Goal: Task Accomplishment & Management: Complete application form

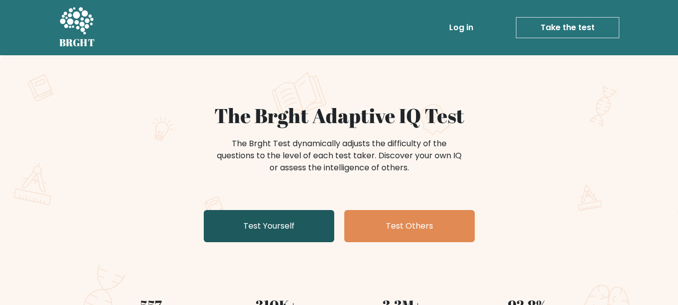
click at [280, 223] on link "Test Yourself" at bounding box center [269, 226] width 130 height 32
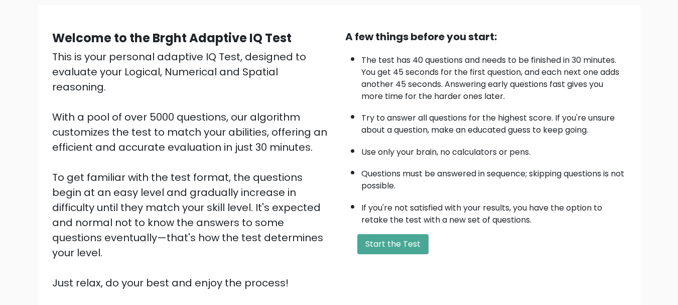
scroll to position [140, 0]
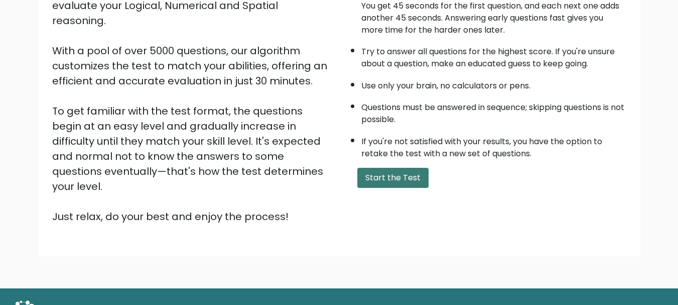
click at [406, 178] on button "Start the Test" at bounding box center [392, 178] width 71 height 20
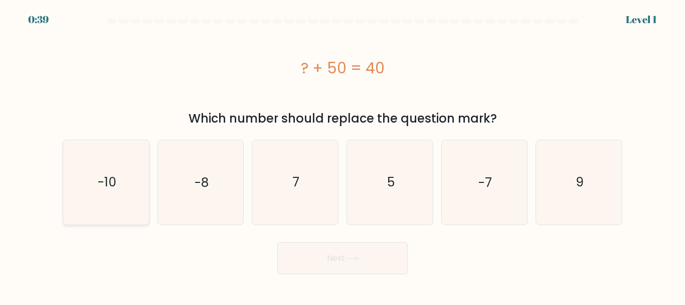
click at [100, 179] on text "-10" at bounding box center [106, 182] width 19 height 18
click at [343, 155] on input "a. -10" at bounding box center [343, 154] width 1 height 3
radio input "true"
click at [353, 275] on body "0:37 Level 1 a." at bounding box center [342, 152] width 685 height 305
click at [340, 262] on button "Next" at bounding box center [342, 258] width 130 height 32
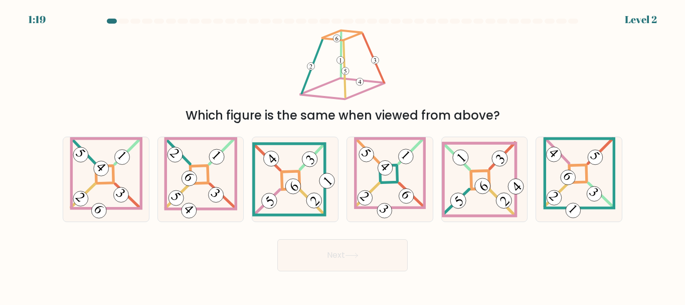
click at [340, 262] on button "Next" at bounding box center [342, 255] width 130 height 32
click at [166, 164] on 119 at bounding box center [201, 173] width 70 height 70
click at [343, 155] on input "b." at bounding box center [343, 154] width 1 height 3
radio input "true"
click at [327, 262] on button "Next" at bounding box center [342, 255] width 130 height 32
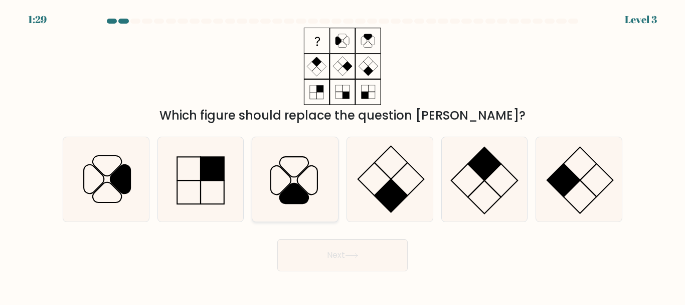
click at [289, 172] on icon at bounding box center [295, 179] width 84 height 84
click at [343, 155] on input "c." at bounding box center [343, 154] width 1 height 3
radio input "true"
click at [317, 256] on button "Next" at bounding box center [342, 255] width 130 height 32
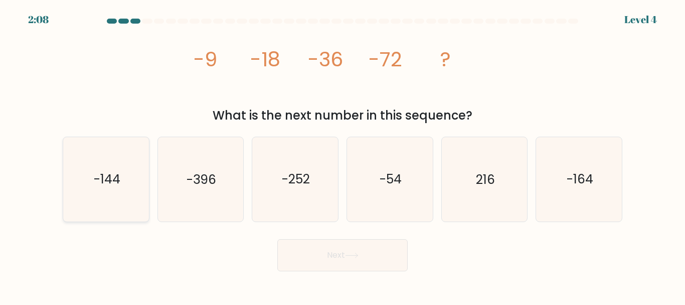
click at [122, 167] on icon "-144" at bounding box center [106, 179] width 84 height 84
click at [343, 155] on input "a. -144" at bounding box center [343, 154] width 1 height 3
radio input "true"
click at [306, 268] on button "Next" at bounding box center [342, 255] width 130 height 32
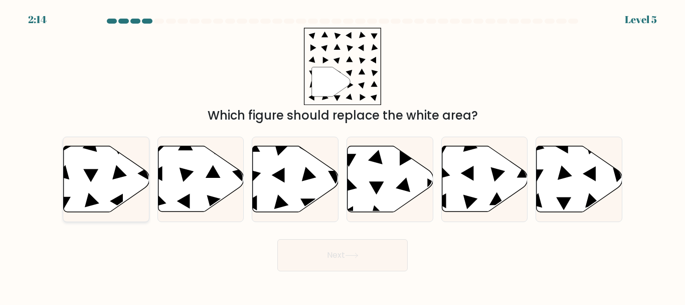
click at [108, 190] on icon at bounding box center [107, 179] width 86 height 66
click at [343, 155] on input "a." at bounding box center [343, 154] width 1 height 3
radio input "true"
click at [318, 251] on button "Next" at bounding box center [342, 255] width 130 height 32
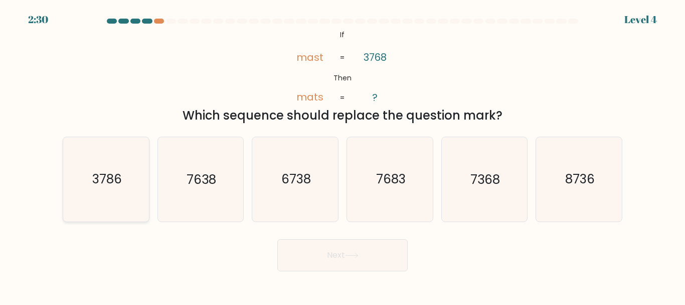
click at [109, 190] on icon "3786" at bounding box center [106, 179] width 84 height 84
click at [343, 155] on input "a. 3786" at bounding box center [343, 154] width 1 height 3
radio input "true"
click at [310, 259] on button "Next" at bounding box center [342, 255] width 130 height 32
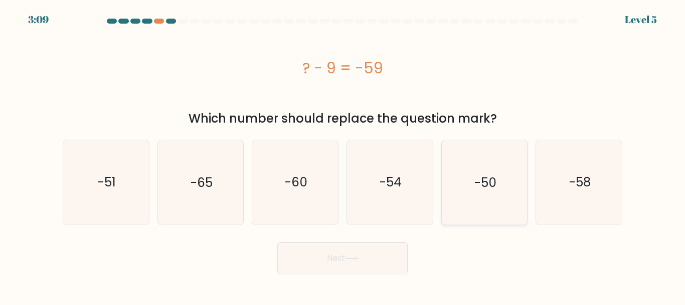
click at [469, 181] on icon "-50" at bounding box center [485, 182] width 84 height 84
click at [343, 155] on input "e. -50" at bounding box center [343, 154] width 1 height 3
radio input "true"
click at [369, 253] on button "Next" at bounding box center [342, 258] width 130 height 32
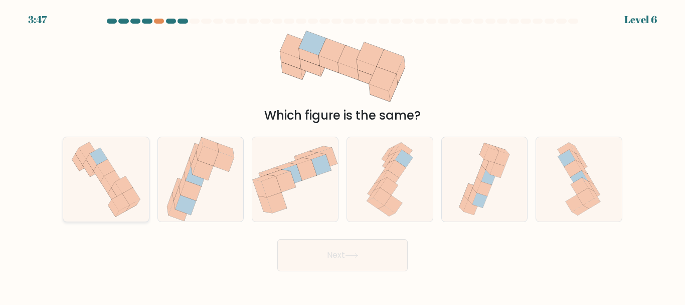
click at [116, 173] on icon at bounding box center [106, 179] width 80 height 84
click at [343, 155] on input "a." at bounding box center [343, 154] width 1 height 3
radio input "true"
click at [309, 250] on button "Next" at bounding box center [342, 255] width 130 height 32
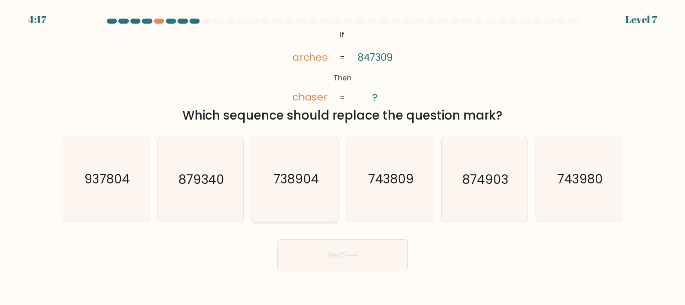
click at [305, 197] on icon "738904" at bounding box center [295, 179] width 84 height 84
click at [343, 155] on input "c. 738904" at bounding box center [343, 154] width 1 height 3
radio input "true"
click at [319, 250] on button "Next" at bounding box center [342, 255] width 130 height 32
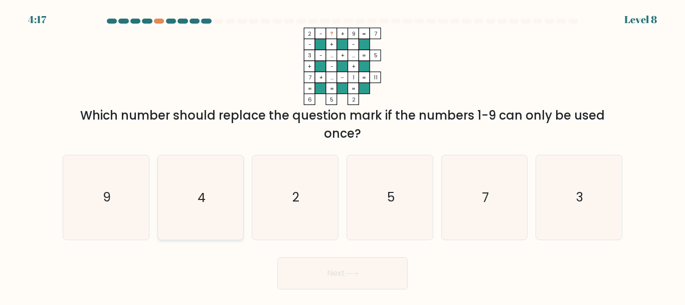
click at [160, 179] on icon "4" at bounding box center [201, 197] width 84 height 84
click at [343, 155] on input "b. 4" at bounding box center [343, 154] width 1 height 3
radio input "true"
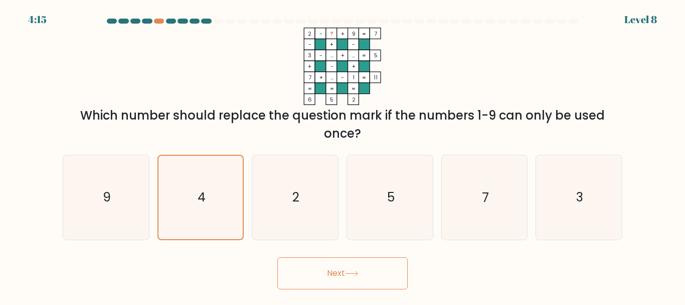
click at [322, 259] on button "Next" at bounding box center [342, 273] width 130 height 32
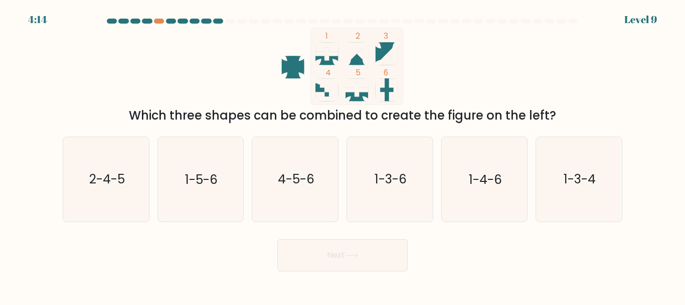
click at [322, 259] on button "Next" at bounding box center [342, 255] width 130 height 32
click at [461, 100] on icon "1 2 3 4 5 6" at bounding box center [343, 66] width 270 height 77
click at [427, 67] on icon "1 2 3 4 5 6" at bounding box center [343, 66] width 270 height 77
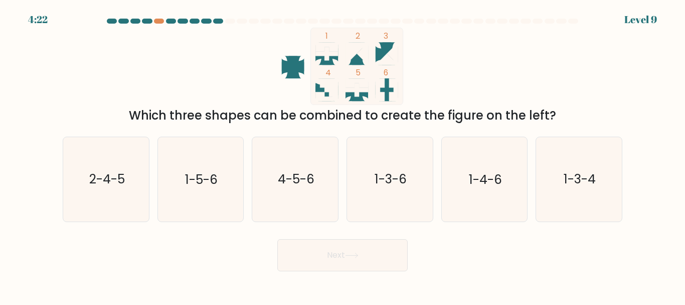
click at [427, 67] on icon "1 2 3 4 5 6" at bounding box center [343, 66] width 270 height 77
click at [354, 88] on icon at bounding box center [357, 90] width 23 height 14
click at [312, 177] on text "4-5-6" at bounding box center [296, 180] width 37 height 18
click at [343, 155] on input "c. 4-5-6" at bounding box center [343, 154] width 1 height 3
radio input "true"
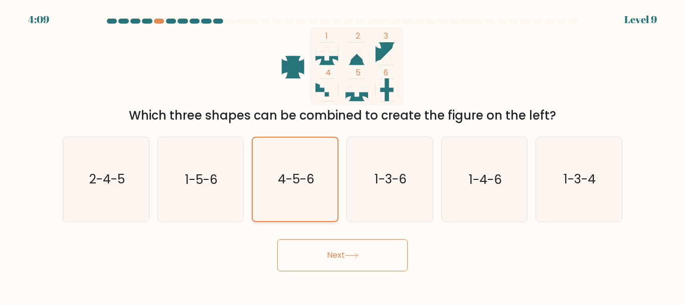
click at [312, 177] on text "4-5-6" at bounding box center [296, 179] width 37 height 18
click at [343, 155] on input "c. 4-5-6" at bounding box center [343, 154] width 1 height 3
click at [114, 193] on icon "2-4-5" at bounding box center [106, 179] width 84 height 84
click at [343, 155] on input "a. 2-4-5" at bounding box center [343, 154] width 1 height 3
radio input "true"
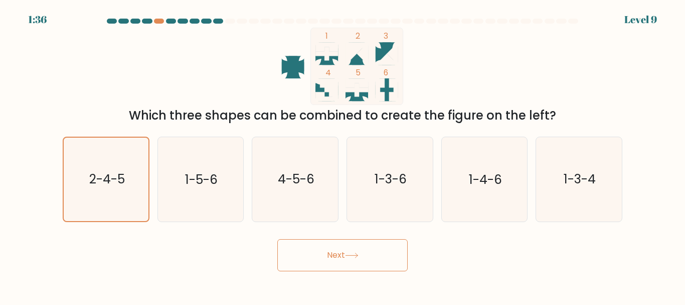
click at [337, 259] on button "Next" at bounding box center [342, 255] width 130 height 32
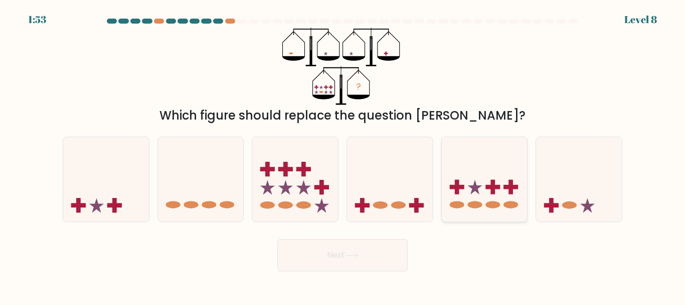
click at [493, 192] on rect at bounding box center [493, 187] width 5 height 15
click at [343, 155] on input "e." at bounding box center [343, 154] width 1 height 3
radio input "true"
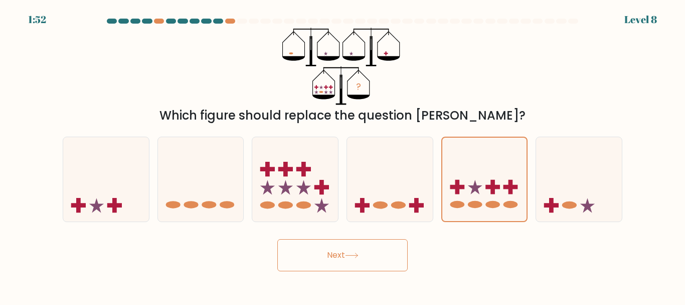
click at [342, 273] on body "1:52 Level 8" at bounding box center [342, 152] width 685 height 305
click at [335, 259] on button "Next" at bounding box center [342, 255] width 130 height 32
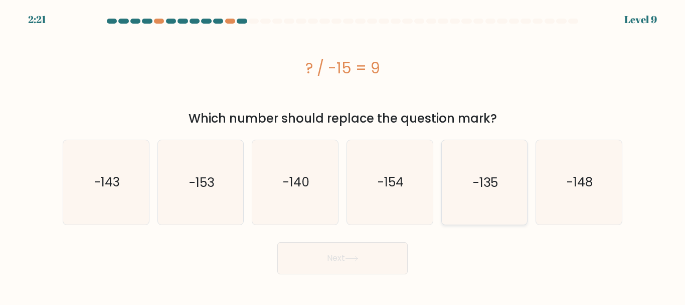
click at [472, 144] on icon "-135" at bounding box center [485, 182] width 84 height 84
click at [343, 153] on input "e. -135" at bounding box center [343, 154] width 1 height 3
radio input "true"
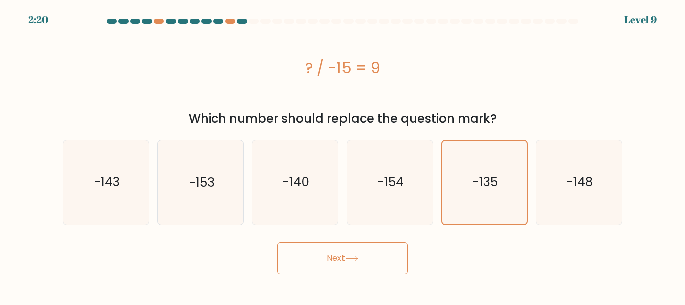
click at [379, 253] on button "Next" at bounding box center [342, 258] width 130 height 32
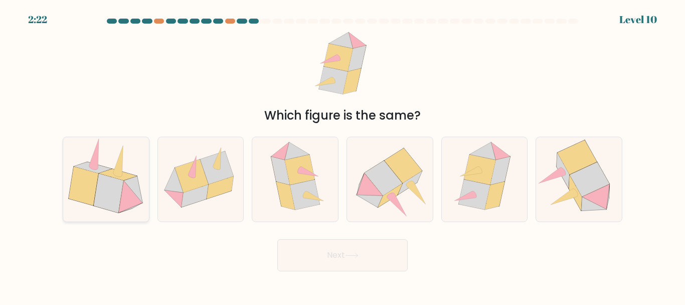
click at [104, 175] on icon at bounding box center [109, 193] width 30 height 39
click at [343, 155] on input "a." at bounding box center [343, 154] width 1 height 3
radio input "true"
click at [301, 239] on button "Next" at bounding box center [342, 255] width 130 height 32
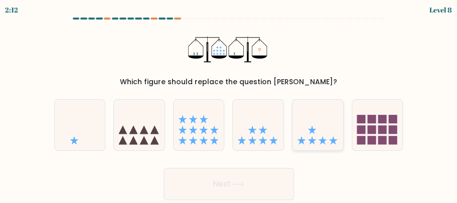
click at [330, 144] on icon at bounding box center [317, 125] width 51 height 42
click at [229, 104] on input "e." at bounding box center [229, 103] width 1 height 3
radio input "true"
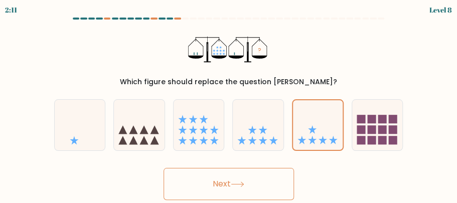
click at [276, 167] on div "Next" at bounding box center [228, 181] width 361 height 37
click at [272, 175] on button "Next" at bounding box center [229, 184] width 130 height 32
click at [244, 182] on icon at bounding box center [238, 185] width 14 height 6
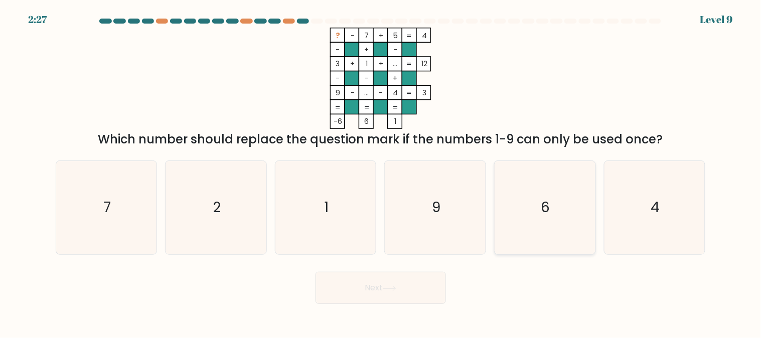
click at [552, 201] on icon "6" at bounding box center [544, 207] width 93 height 93
click at [381, 172] on input "e. 6" at bounding box center [381, 170] width 1 height 3
radio input "true"
click at [389, 295] on button "Next" at bounding box center [381, 288] width 130 height 32
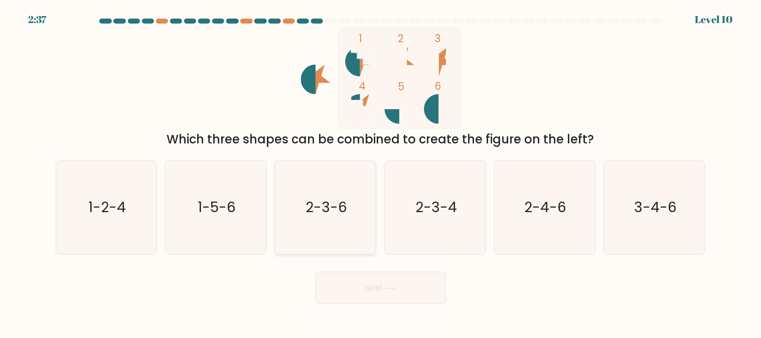
click at [325, 234] on icon "2-3-6" at bounding box center [325, 207] width 93 height 93
click at [381, 172] on input "c. 2-3-6" at bounding box center [381, 170] width 1 height 3
radio input "true"
click at [374, 290] on button "Next" at bounding box center [381, 288] width 130 height 32
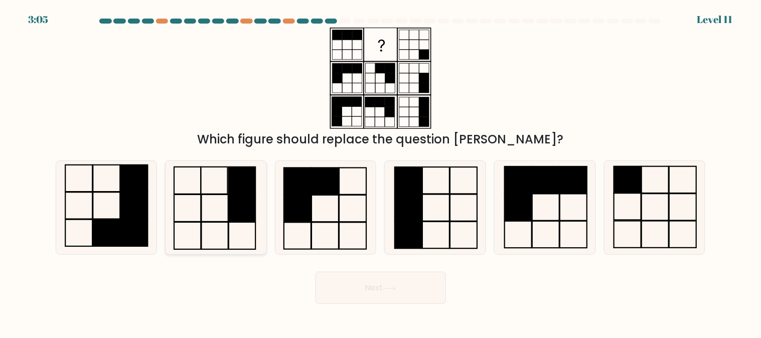
click at [247, 225] on icon at bounding box center [215, 207] width 93 height 93
click at [381, 172] on input "b." at bounding box center [381, 170] width 1 height 3
radio input "true"
click at [335, 287] on button "Next" at bounding box center [381, 288] width 130 height 32
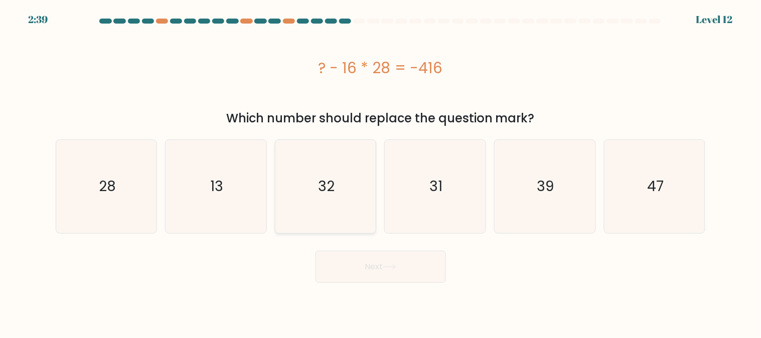
click at [323, 158] on icon "32" at bounding box center [325, 186] width 93 height 93
click at [381, 169] on input "c. 32" at bounding box center [381, 170] width 1 height 3
radio input "true"
click at [354, 261] on button "Next" at bounding box center [381, 267] width 130 height 32
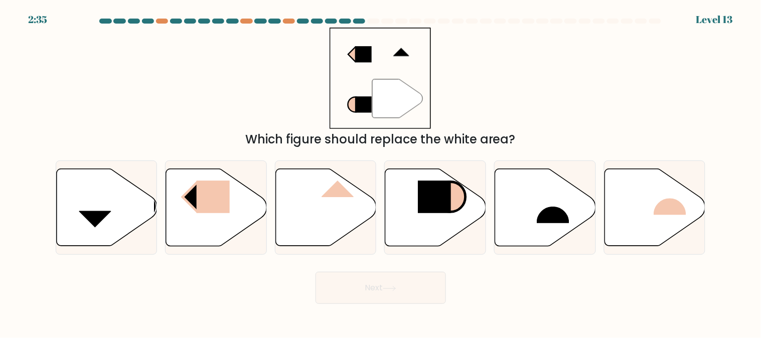
click at [354, 261] on form at bounding box center [380, 161] width 761 height 285
click at [120, 222] on icon at bounding box center [106, 207] width 101 height 77
click at [381, 172] on input "a." at bounding box center [381, 170] width 1 height 3
radio input "true"
click at [410, 279] on button "Next" at bounding box center [381, 288] width 130 height 32
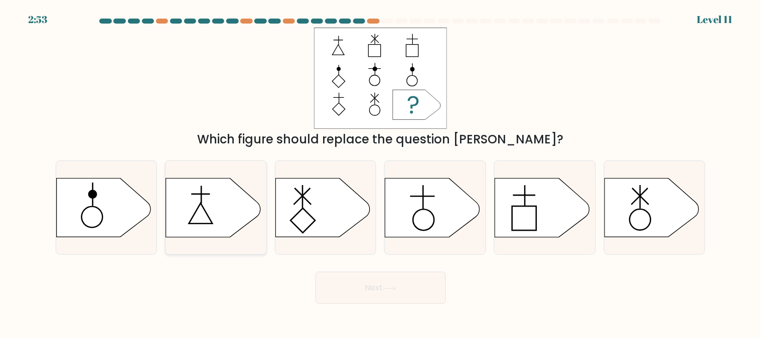
click at [197, 216] on icon at bounding box center [213, 208] width 94 height 59
click at [381, 172] on input "b." at bounding box center [381, 170] width 1 height 3
radio input "true"
click at [369, 281] on button "Next" at bounding box center [381, 288] width 130 height 32
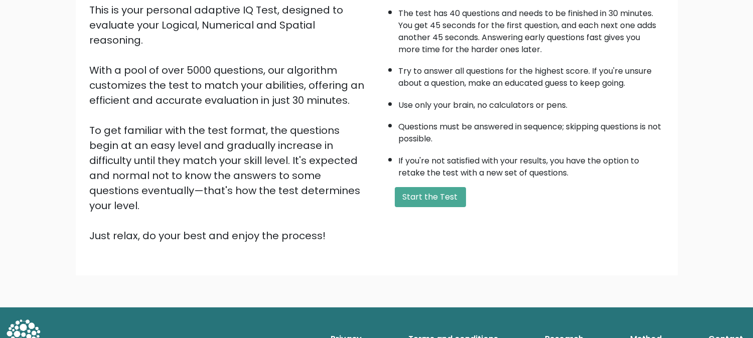
scroll to position [121, 0]
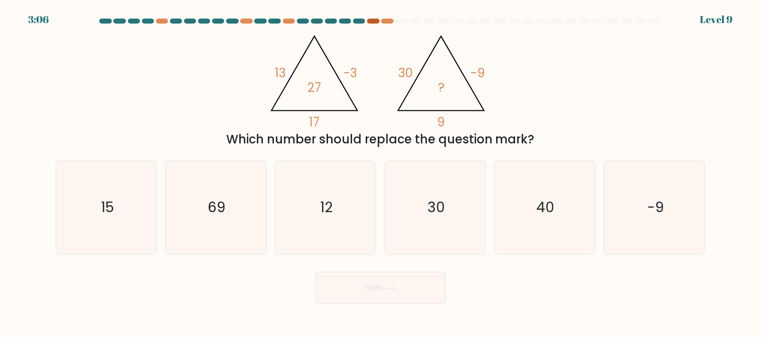
click at [374, 23] on div at bounding box center [373, 21] width 12 height 5
drag, startPoint x: 276, startPoint y: 24, endPoint x: 272, endPoint y: 19, distance: 6.1
click at [272, 19] on div at bounding box center [381, 23] width 662 height 9
click at [272, 19] on div at bounding box center [274, 21] width 12 height 5
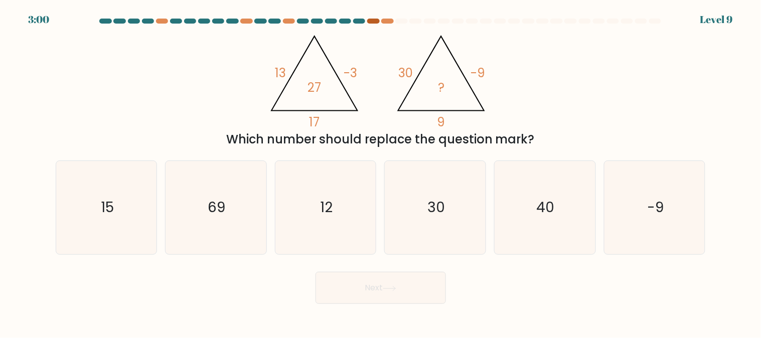
click at [374, 19] on div at bounding box center [373, 21] width 12 height 5
click at [388, 19] on div at bounding box center [387, 21] width 12 height 5
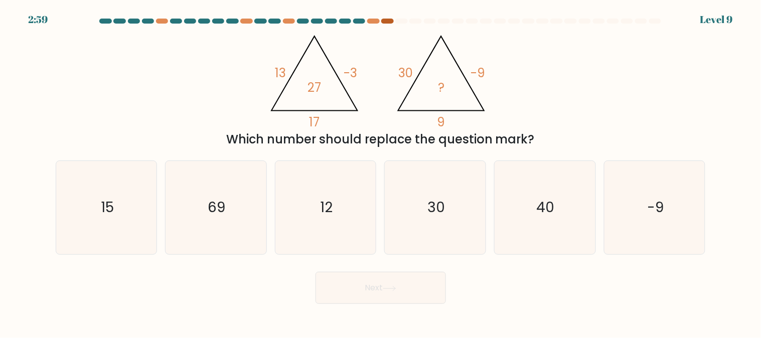
click at [388, 19] on div at bounding box center [387, 21] width 12 height 5
click at [126, 194] on icon "15" at bounding box center [106, 207] width 93 height 93
click at [381, 172] on input "a. 15" at bounding box center [381, 170] width 1 height 3
radio input "true"
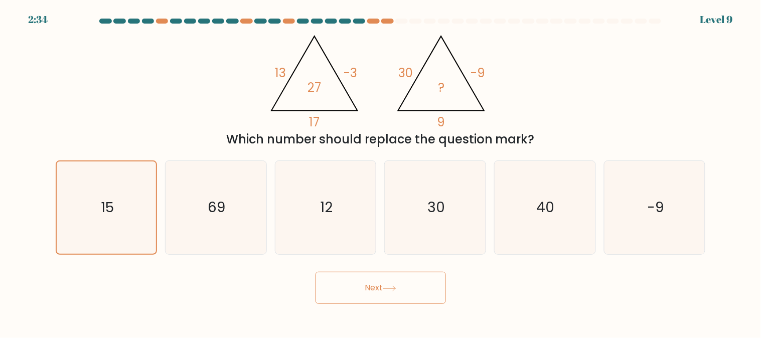
click at [350, 278] on button "Next" at bounding box center [381, 288] width 130 height 32
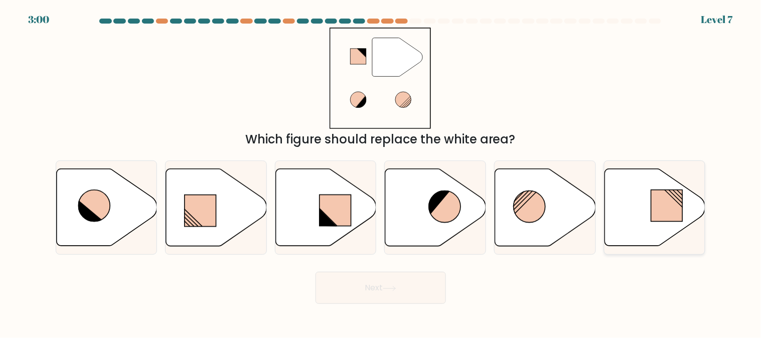
click at [662, 237] on icon at bounding box center [655, 207] width 101 height 77
click at [381, 172] on input "f." at bounding box center [381, 170] width 1 height 3
radio input "true"
click at [429, 286] on button "Next" at bounding box center [381, 288] width 130 height 32
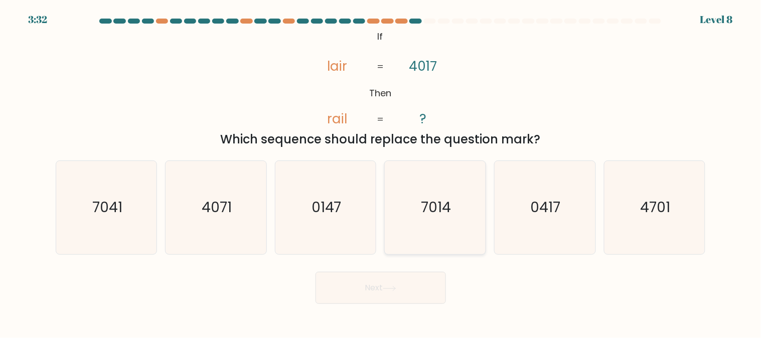
click at [439, 242] on icon "7014" at bounding box center [435, 207] width 93 height 93
click at [381, 172] on input "d. 7014" at bounding box center [381, 170] width 1 height 3
radio input "true"
click at [402, 284] on button "Next" at bounding box center [381, 288] width 130 height 32
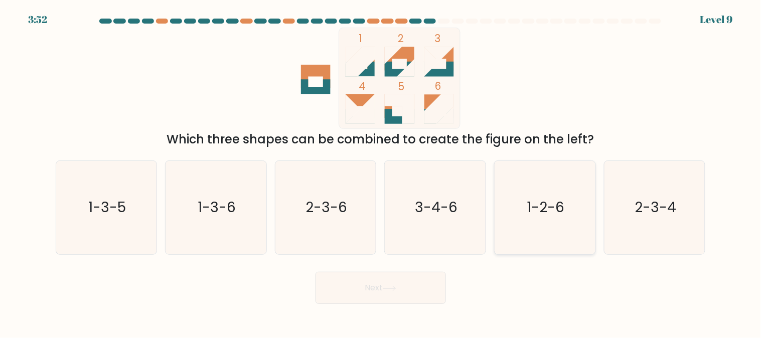
click at [559, 208] on text "1-2-6" at bounding box center [546, 208] width 38 height 20
click at [381, 172] on input "e. 1-2-6" at bounding box center [381, 170] width 1 height 3
radio input "true"
click at [366, 287] on button "Next" at bounding box center [381, 288] width 130 height 32
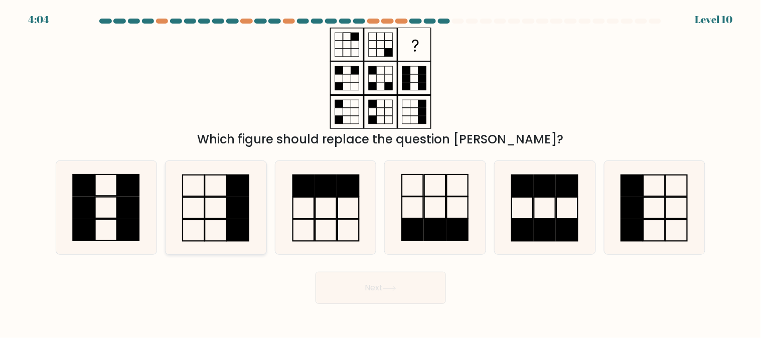
click at [218, 238] on icon at bounding box center [215, 207] width 93 height 93
click at [381, 172] on input "b." at bounding box center [381, 170] width 1 height 3
radio input "true"
click at [382, 299] on button "Next" at bounding box center [381, 288] width 130 height 32
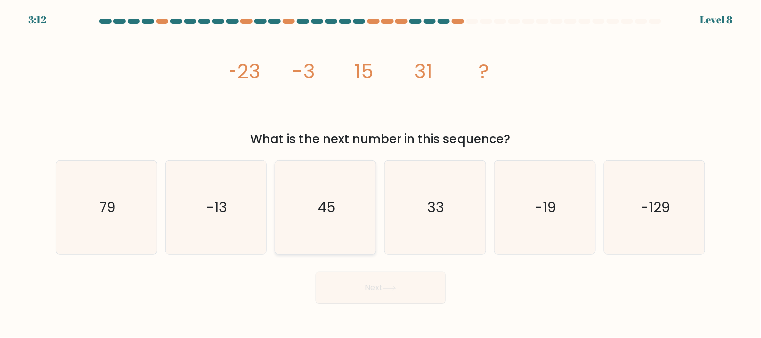
click at [342, 201] on icon "45" at bounding box center [325, 207] width 93 height 93
click at [381, 172] on input "c. 45" at bounding box center [381, 170] width 1 height 3
radio input "true"
click at [369, 281] on button "Next" at bounding box center [381, 288] width 130 height 32
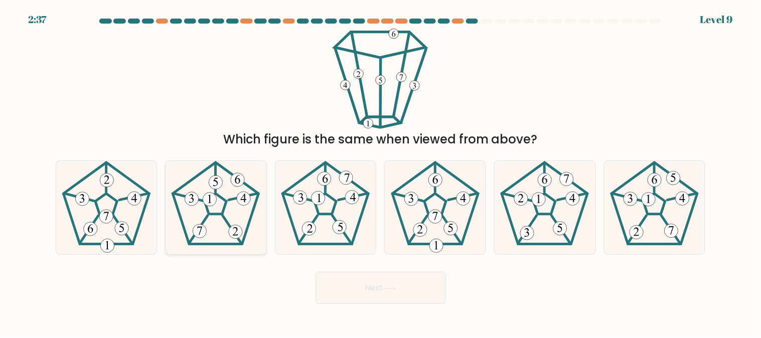
click at [223, 208] on icon at bounding box center [215, 207] width 93 height 93
click at [381, 172] on input "b." at bounding box center [381, 170] width 1 height 3
radio input "true"
click at [330, 270] on div "Next" at bounding box center [381, 285] width 662 height 37
click at [337, 282] on button "Next" at bounding box center [381, 288] width 130 height 32
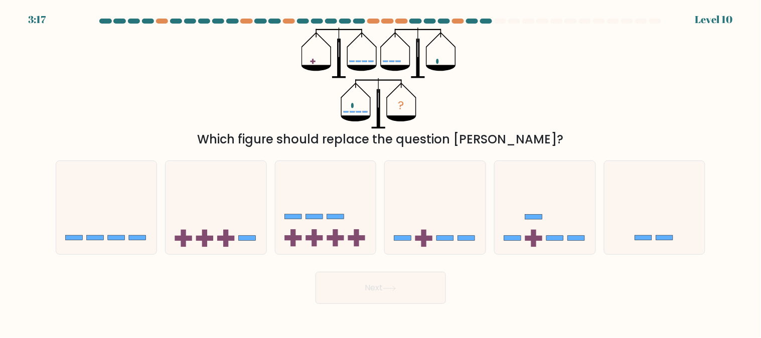
click at [337, 282] on button "Next" at bounding box center [381, 288] width 130 height 32
click at [419, 218] on icon at bounding box center [435, 207] width 101 height 83
click at [381, 172] on input "d." at bounding box center [381, 170] width 1 height 3
radio input "true"
click at [422, 280] on button "Next" at bounding box center [381, 288] width 130 height 32
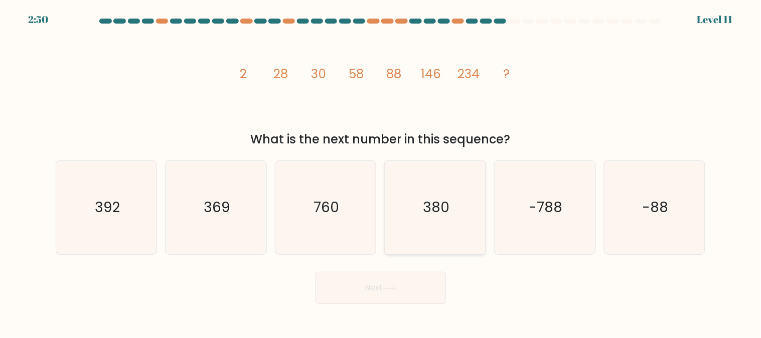
click at [430, 187] on icon "380" at bounding box center [435, 207] width 93 height 93
click at [381, 172] on input "d. 380" at bounding box center [381, 170] width 1 height 3
radio input "true"
click at [377, 290] on button "Next" at bounding box center [381, 288] width 130 height 32
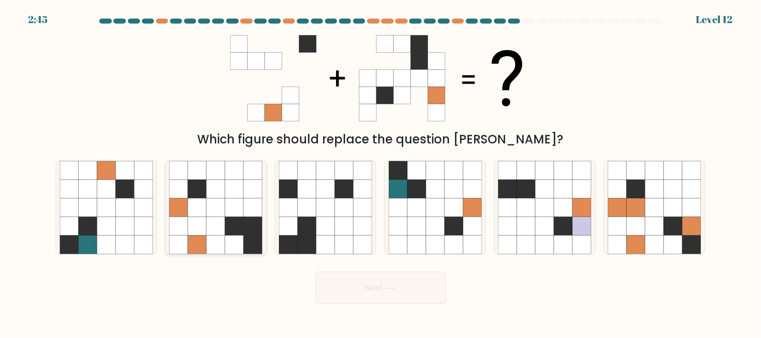
click at [256, 178] on icon at bounding box center [253, 171] width 19 height 19
click at [381, 172] on input "b." at bounding box center [381, 170] width 1 height 3
radio input "true"
click at [349, 282] on button "Next" at bounding box center [381, 288] width 130 height 32
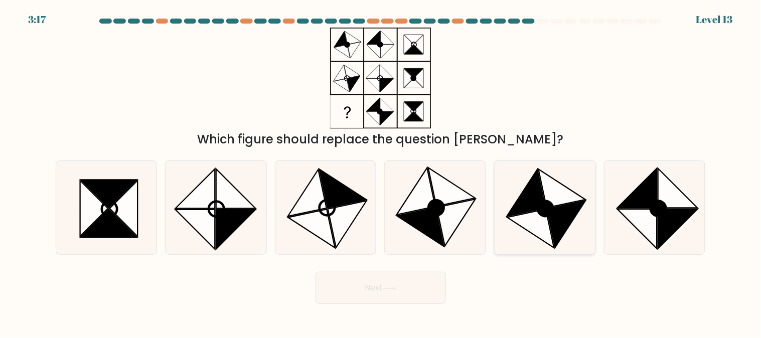
click at [553, 218] on icon at bounding box center [566, 224] width 39 height 47
click at [381, 172] on input "e." at bounding box center [381, 170] width 1 height 3
radio input "true"
click at [415, 279] on button "Next" at bounding box center [381, 288] width 130 height 32
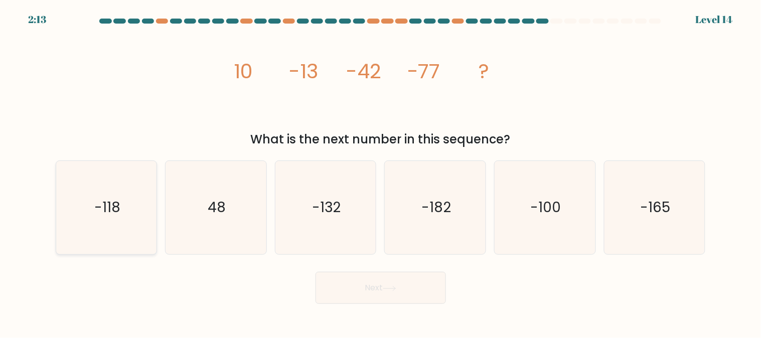
click at [124, 216] on icon "-118" at bounding box center [106, 207] width 93 height 93
click at [381, 172] on input "a. -118" at bounding box center [381, 170] width 1 height 3
radio input "true"
click at [323, 289] on button "Next" at bounding box center [381, 288] width 130 height 32
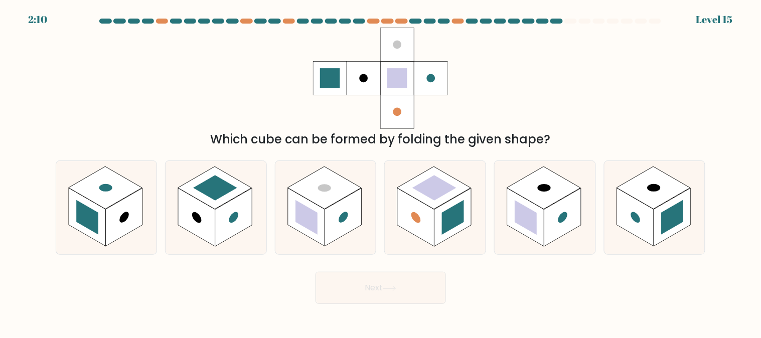
click at [323, 289] on button "Next" at bounding box center [381, 288] width 130 height 32
click at [233, 189] on rect at bounding box center [215, 189] width 44 height 26
click at [381, 172] on input "b." at bounding box center [381, 170] width 1 height 3
radio input "true"
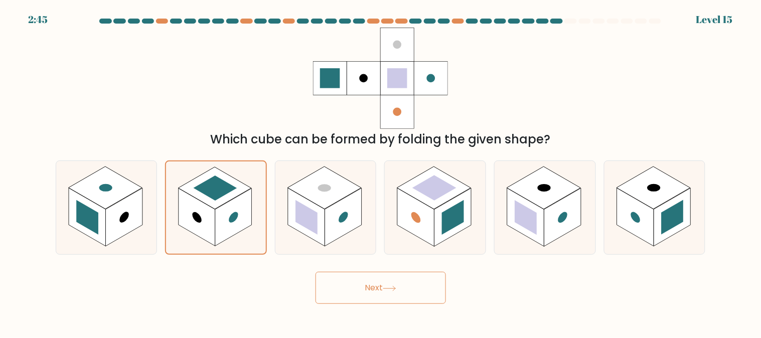
click at [357, 286] on button "Next" at bounding box center [381, 288] width 130 height 32
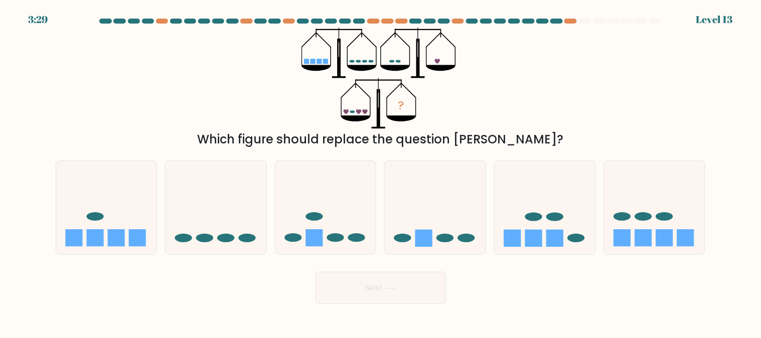
click at [357, 286] on button "Next" at bounding box center [381, 288] width 130 height 32
click at [544, 224] on icon at bounding box center [545, 207] width 101 height 83
click at [381, 172] on input "e." at bounding box center [381, 170] width 1 height 3
radio input "true"
click at [414, 278] on button "Next" at bounding box center [381, 288] width 130 height 32
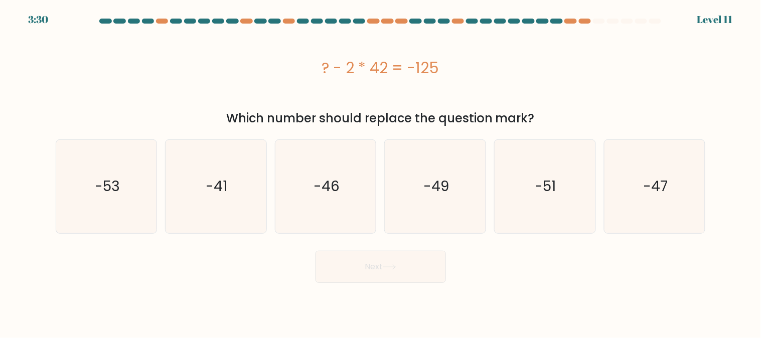
click at [307, 94] on div "? - 2 * 42 = -125" at bounding box center [381, 68] width 650 height 80
click at [224, 153] on icon "-41" at bounding box center [215, 186] width 93 height 93
click at [381, 169] on input "b. -41" at bounding box center [381, 170] width 1 height 3
radio input "true"
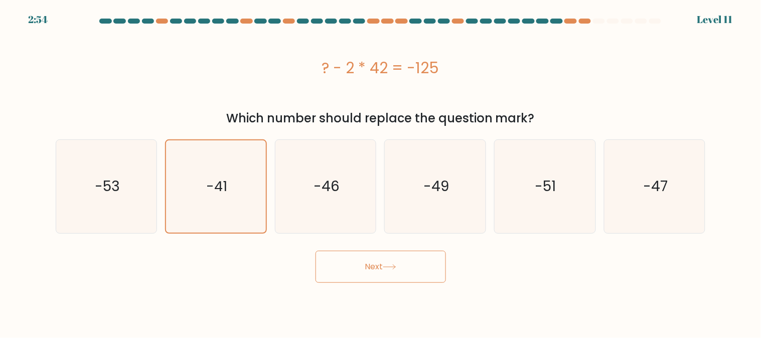
click at [350, 268] on button "Next" at bounding box center [381, 267] width 130 height 32
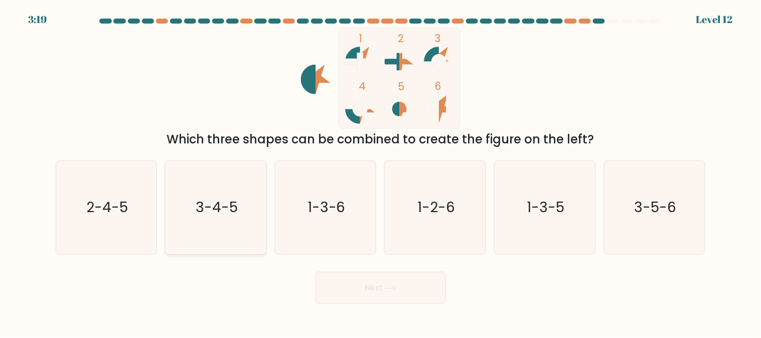
click at [225, 211] on text "3-4-5" at bounding box center [217, 208] width 42 height 20
click at [381, 172] on input "b. 3-4-5" at bounding box center [381, 170] width 1 height 3
radio input "true"
click at [347, 286] on button "Next" at bounding box center [381, 288] width 130 height 32
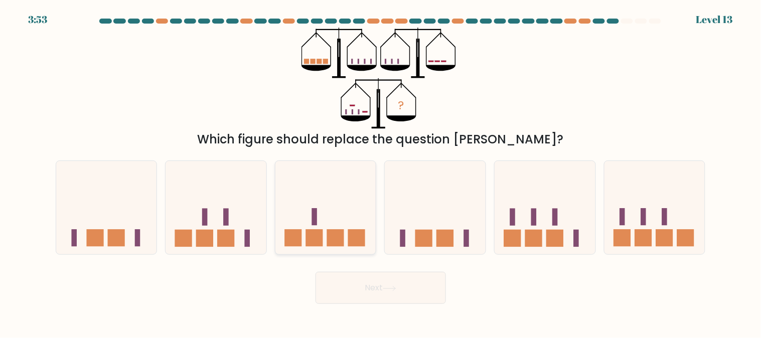
click at [336, 236] on rect at bounding box center [335, 238] width 17 height 17
click at [381, 172] on input "c." at bounding box center [381, 170] width 1 height 3
radio input "true"
click at [349, 287] on button "Next" at bounding box center [381, 288] width 130 height 32
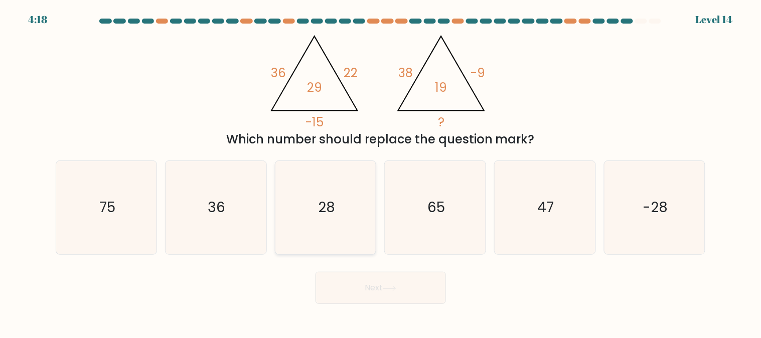
click at [334, 202] on text "28" at bounding box center [326, 208] width 17 height 20
click at [381, 172] on input "c. 28" at bounding box center [381, 170] width 1 height 3
radio input "true"
click at [388, 294] on button "Next" at bounding box center [381, 288] width 130 height 32
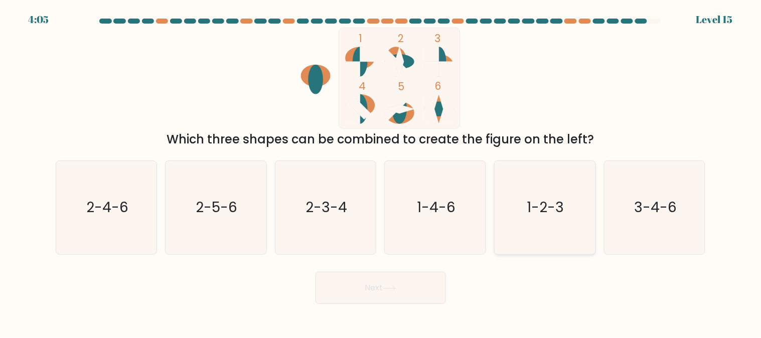
click at [558, 205] on text "1-2-3" at bounding box center [545, 208] width 37 height 20
click at [381, 172] on input "e. 1-2-3" at bounding box center [381, 170] width 1 height 3
radio input "true"
click at [408, 290] on button "Next" at bounding box center [381, 288] width 130 height 32
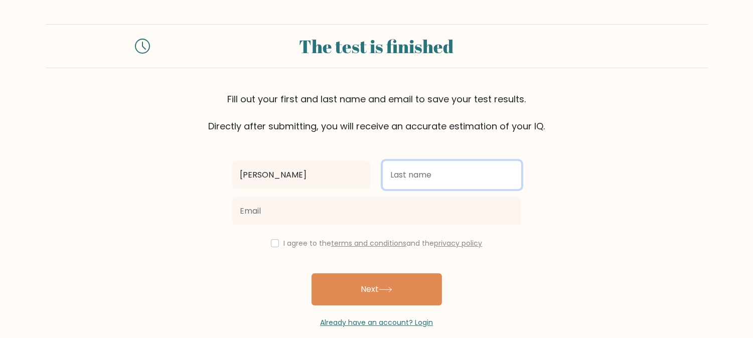
click at [395, 176] on input "text" at bounding box center [452, 175] width 138 height 28
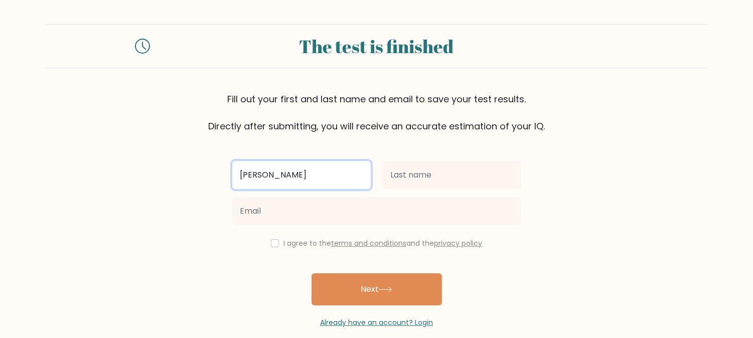
click at [360, 175] on input "[PERSON_NAME]" at bounding box center [301, 175] width 138 height 28
type input "s"
type input "alugubelli"
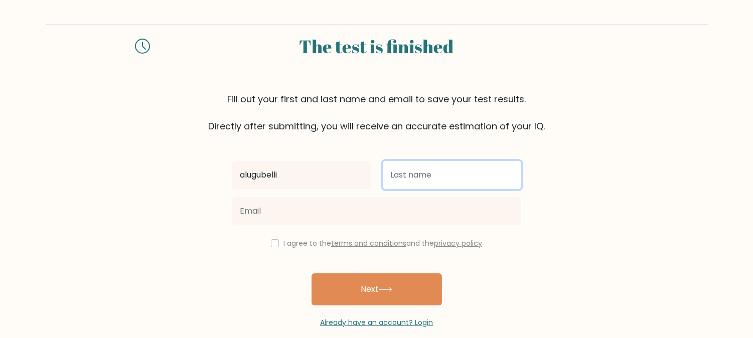
click at [435, 179] on input "text" at bounding box center [452, 175] width 138 height 28
type input "[PERSON_NAME]"
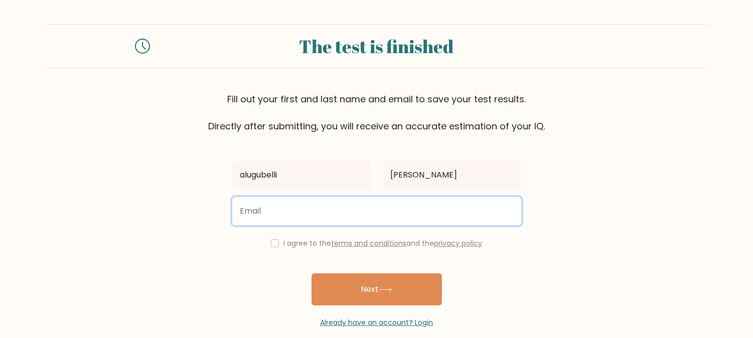
click at [351, 211] on input "email" at bounding box center [376, 211] width 289 height 28
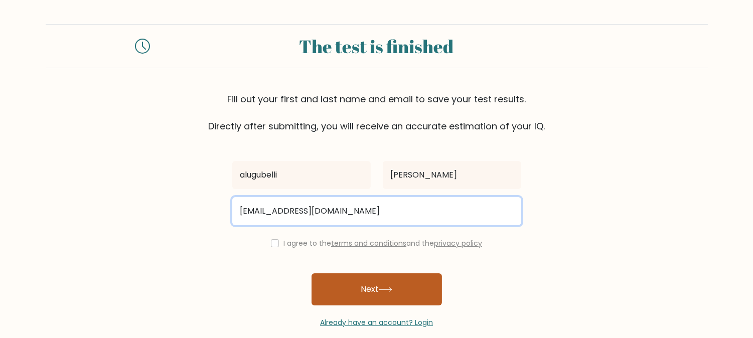
type input "[EMAIL_ADDRESS][DOMAIN_NAME]"
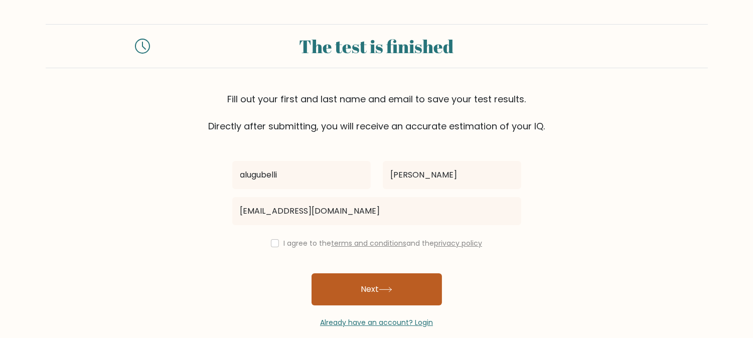
click at [358, 288] on button "Next" at bounding box center [377, 289] width 130 height 32
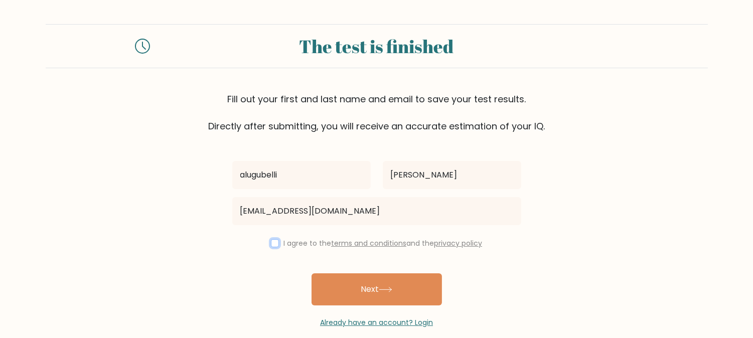
click at [274, 242] on input "checkbox" at bounding box center [275, 243] width 8 height 8
checkbox input "true"
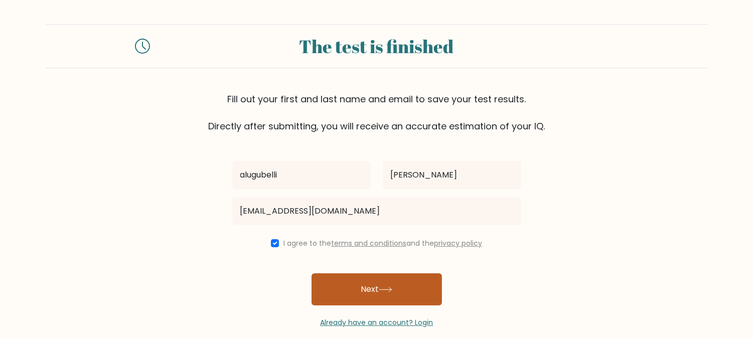
click at [328, 282] on button "Next" at bounding box center [377, 289] width 130 height 32
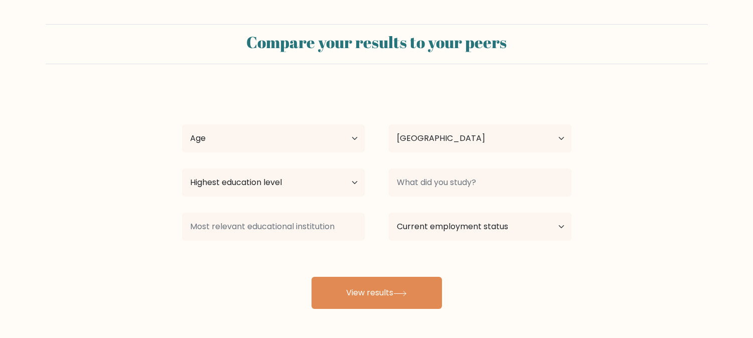
select select "IN"
click at [288, 144] on select "Age Under [DEMOGRAPHIC_DATA] [DEMOGRAPHIC_DATA] [DEMOGRAPHIC_DATA] [DEMOGRAPHIC…" at bounding box center [273, 138] width 183 height 28
select select "min_18"
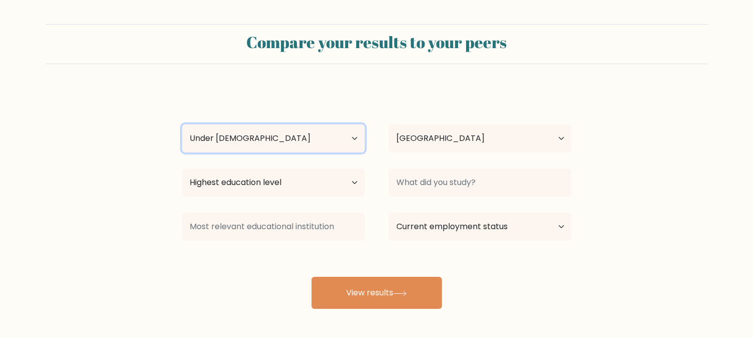
click at [182, 124] on select "Age Under [DEMOGRAPHIC_DATA] [DEMOGRAPHIC_DATA] [DEMOGRAPHIC_DATA] [DEMOGRAPHIC…" at bounding box center [273, 138] width 183 height 28
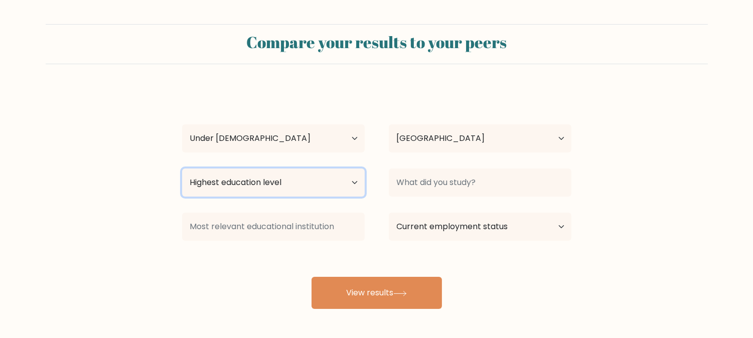
click at [331, 180] on select "Highest education level No schooling Primary Lower Secondary Upper Secondary Oc…" at bounding box center [273, 183] width 183 height 28
select select "lower_secondary"
click at [182, 169] on select "Highest education level No schooling Primary Lower Secondary Upper Secondary Oc…" at bounding box center [273, 183] width 183 height 28
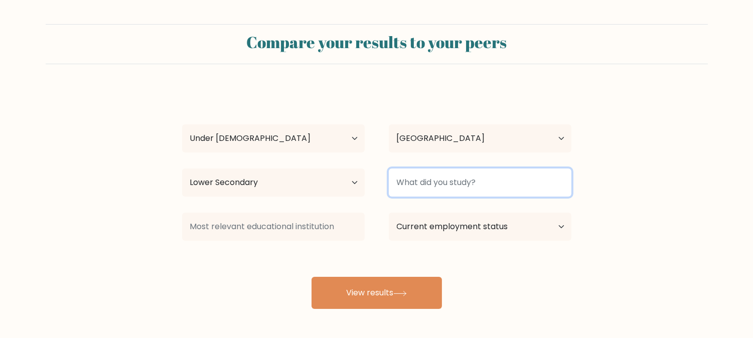
click at [408, 183] on input at bounding box center [480, 183] width 183 height 28
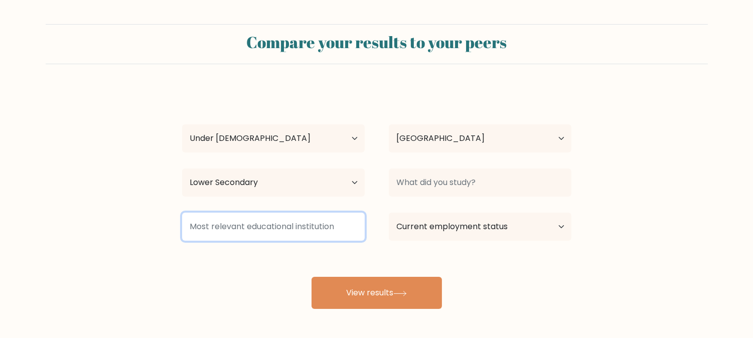
click at [310, 224] on input at bounding box center [273, 227] width 183 height 28
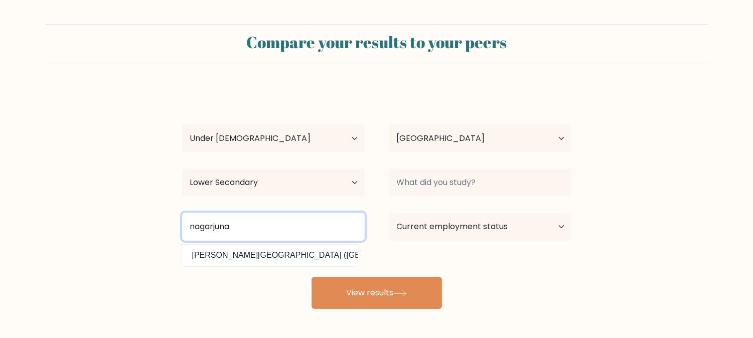
type input "nagarjuna"
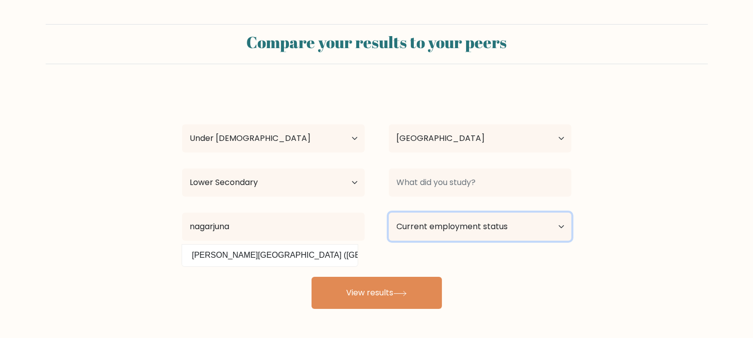
click at [408, 213] on select "Current employment status Employed Student Retired Other / prefer not to answer" at bounding box center [480, 227] width 183 height 28
select select "student"
click at [389, 213] on select "Current employment status Employed Student Retired Other / prefer not to answer" at bounding box center [480, 227] width 183 height 28
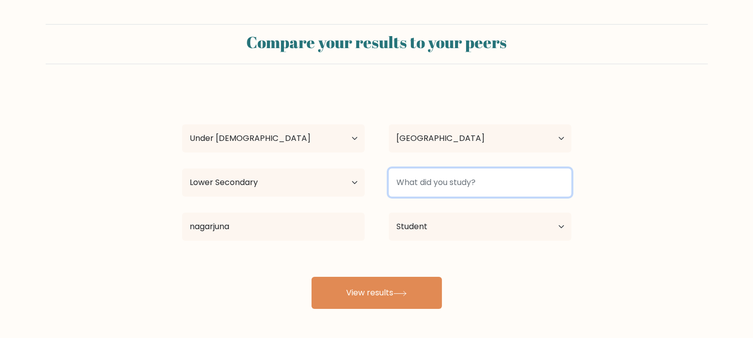
click at [448, 184] on input at bounding box center [480, 183] width 183 height 28
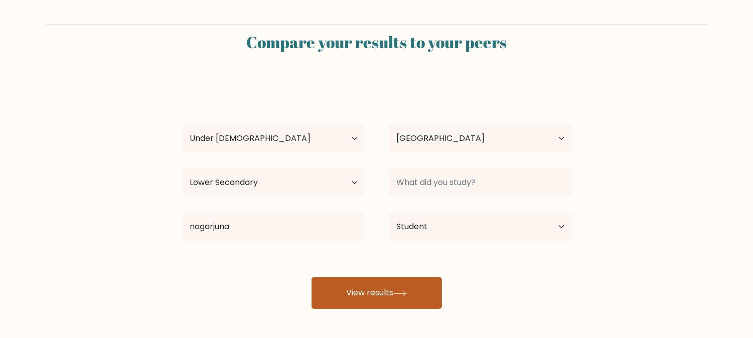
click at [378, 300] on button "View results" at bounding box center [377, 293] width 130 height 32
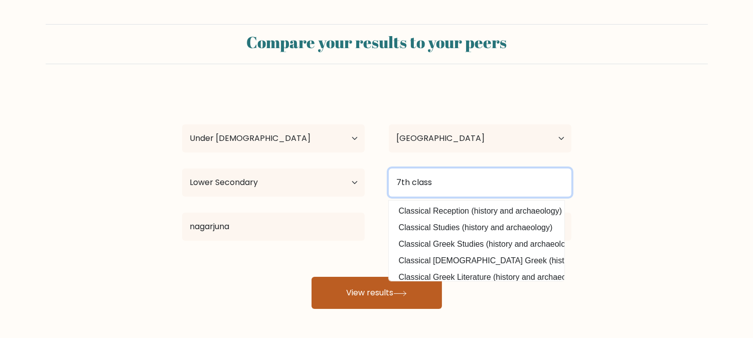
type input "7th class"
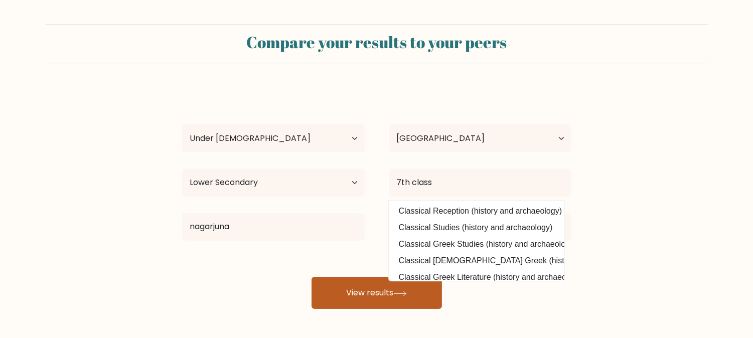
click at [371, 282] on button "View results" at bounding box center [377, 293] width 130 height 32
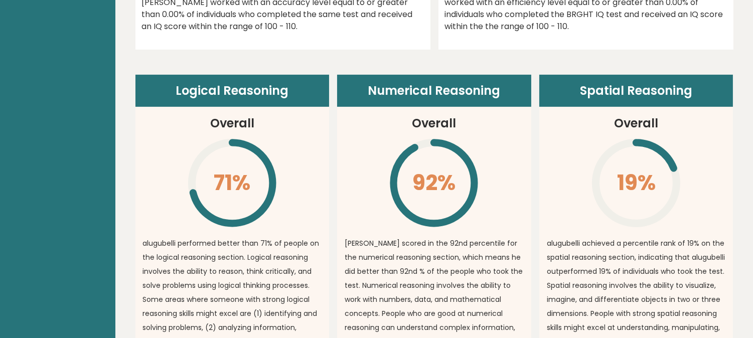
scroll to position [669, 0]
